Goal: Information Seeking & Learning: Find specific fact

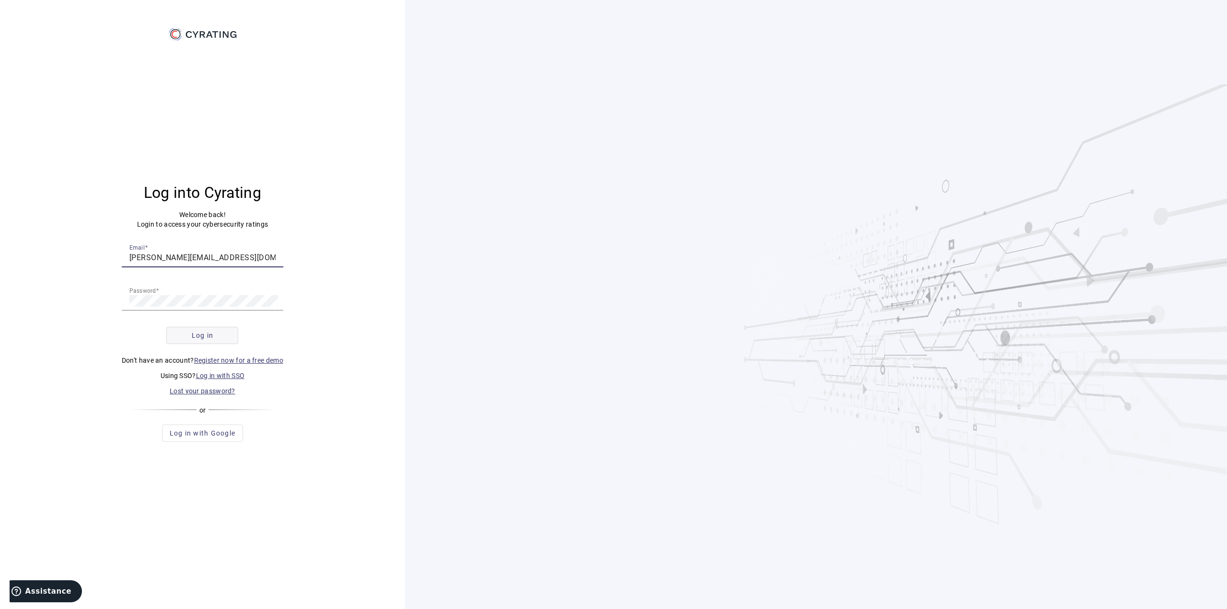
click at [204, 335] on span "Log in" at bounding box center [203, 336] width 22 height 10
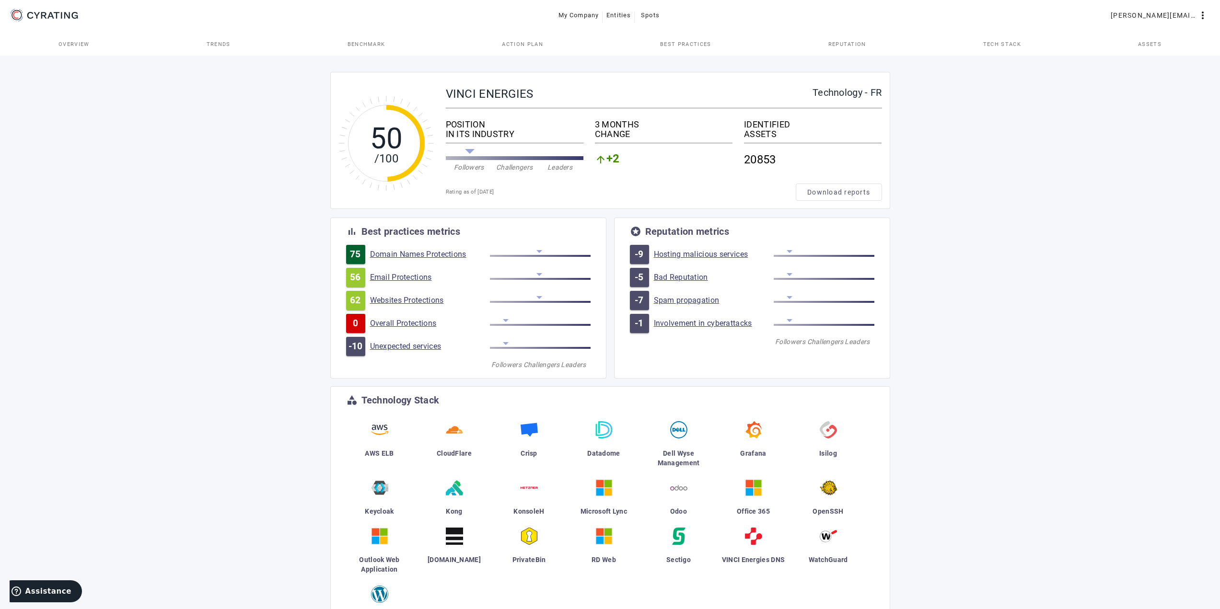
click at [1141, 42] on span "Assets" at bounding box center [1149, 44] width 23 height 5
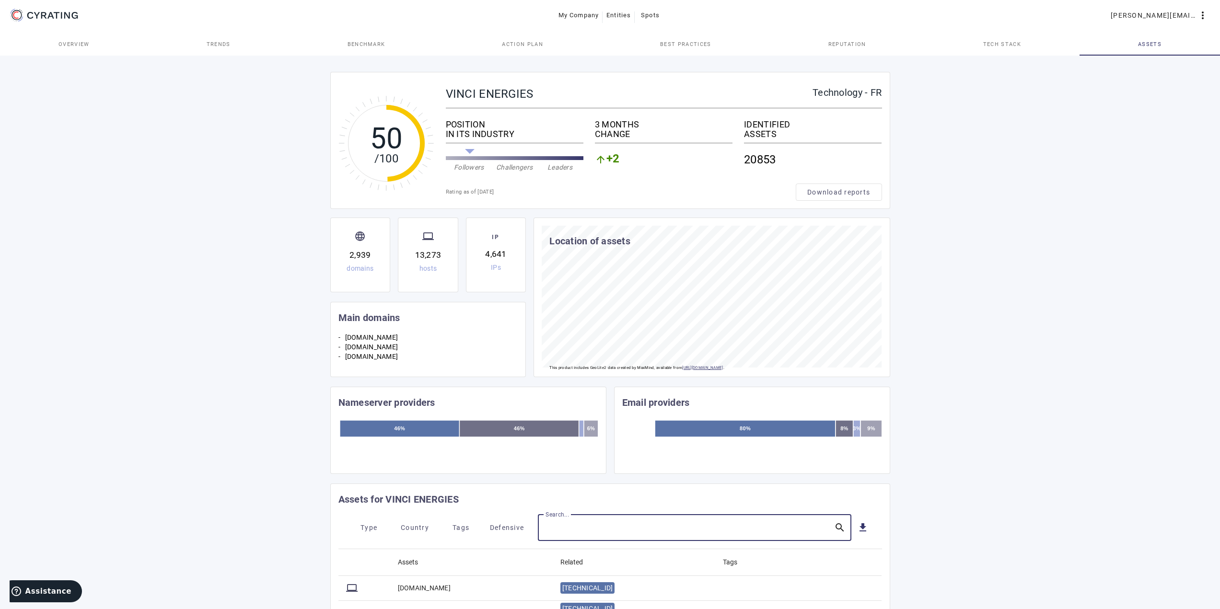
click at [590, 530] on input "Search..." at bounding box center [685, 528] width 281 height 12
paste input "[DOMAIN_NAME]"
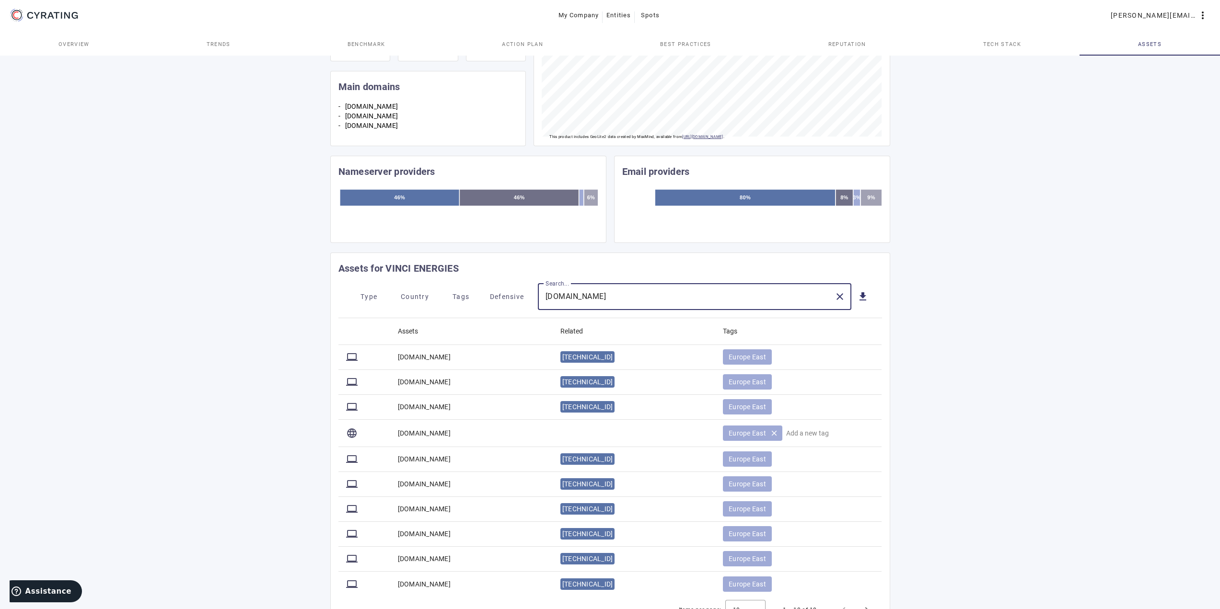
scroll to position [279, 0]
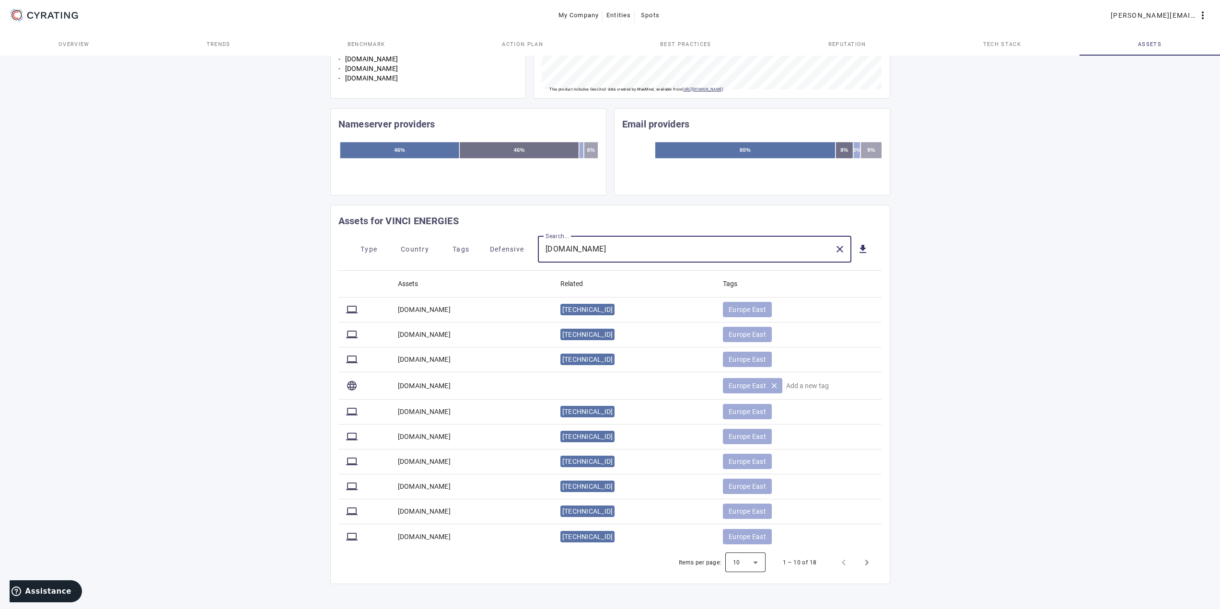
click at [751, 564] on div at bounding box center [745, 562] width 40 height 23
click at [745, 537] on span "100" at bounding box center [740, 537] width 14 height 12
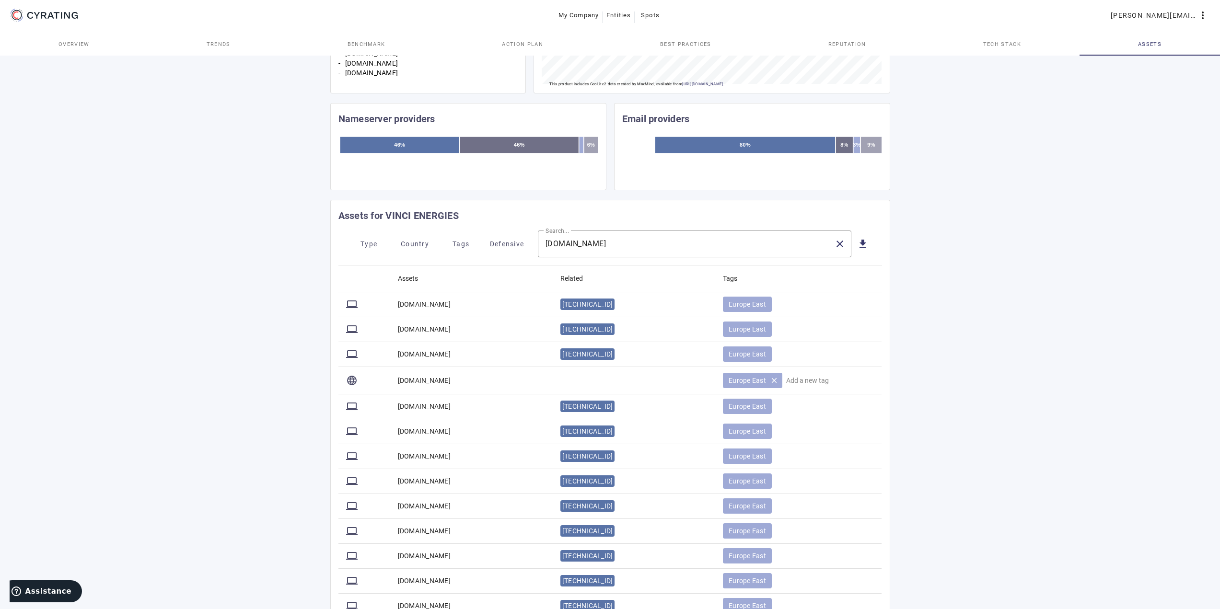
scroll to position [239, 0]
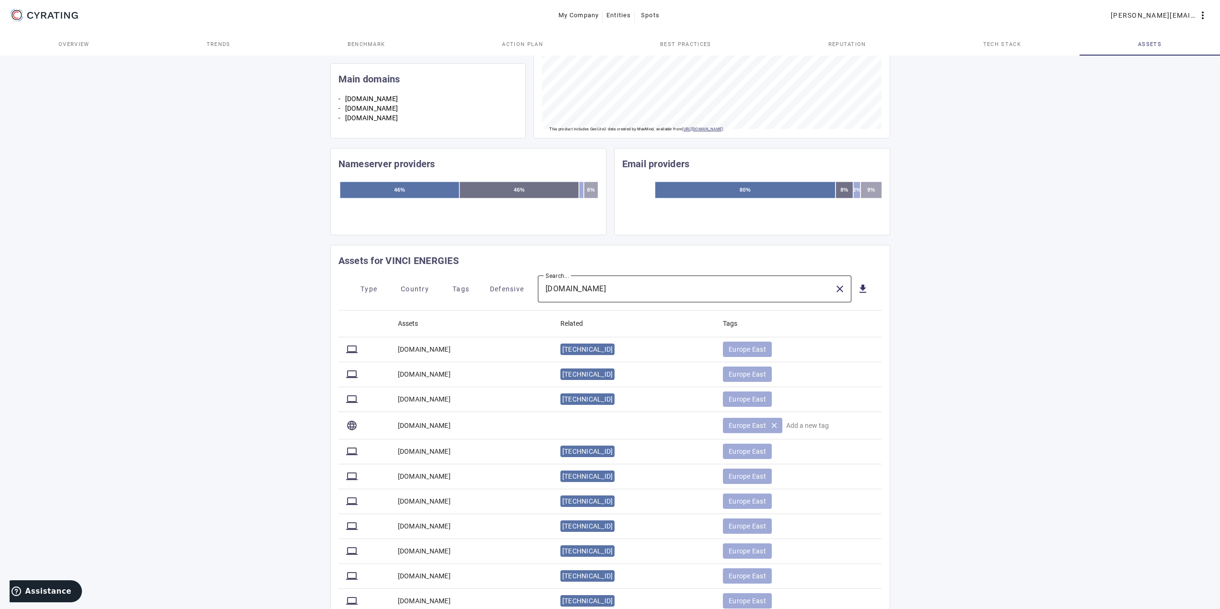
click at [612, 293] on input "[DOMAIN_NAME]" at bounding box center [685, 289] width 281 height 12
paste input "[TECHNICAL_ID]"
click at [750, 293] on input "[TECHNICAL_ID]" at bounding box center [685, 289] width 281 height 12
type input "[TECHNICAL_ID]"
